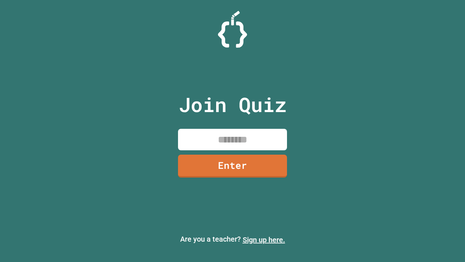
click at [264, 240] on link "Sign up here." at bounding box center [264, 239] width 43 height 9
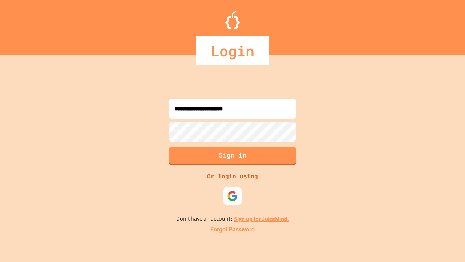
type input "**********"
